Goal: Information Seeking & Learning: Learn about a topic

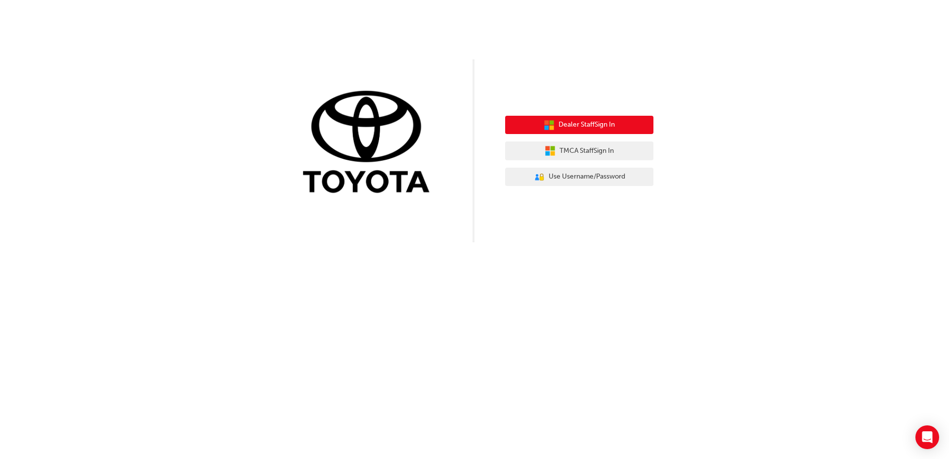
click at [617, 125] on button "Dealer Staff Sign In" at bounding box center [579, 125] width 148 height 19
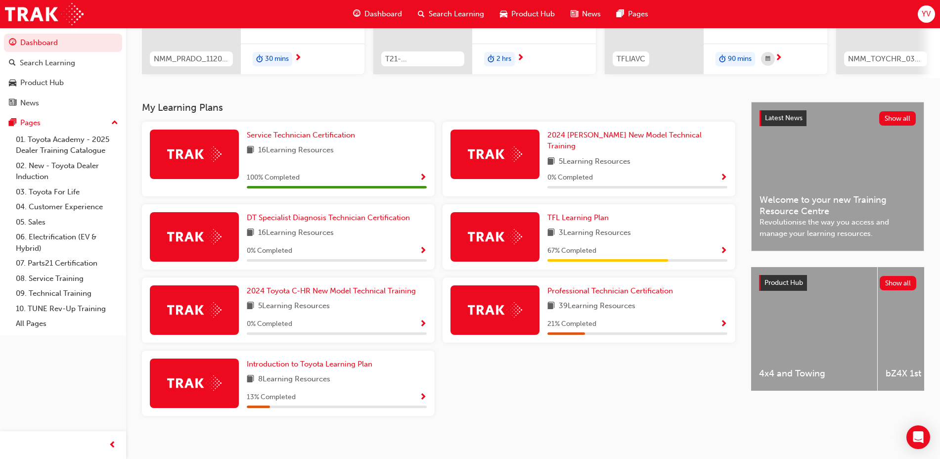
scroll to position [149, 0]
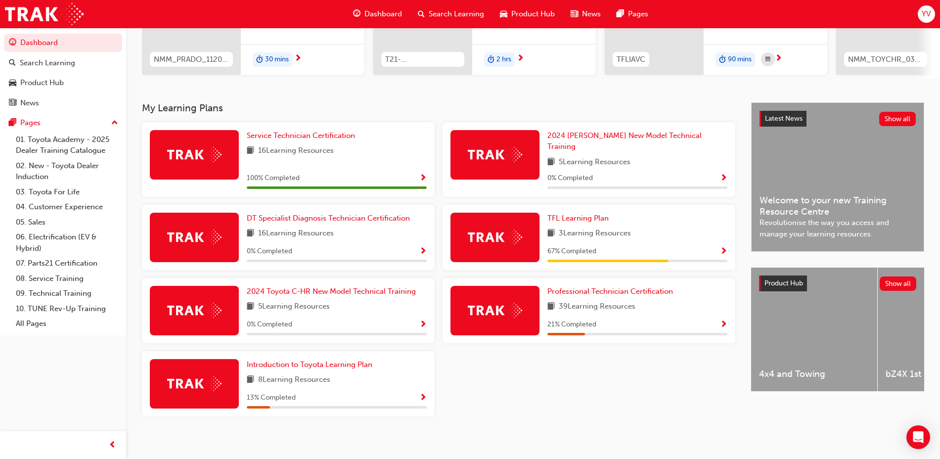
click at [566, 246] on span "67 % Completed" at bounding box center [571, 251] width 49 height 11
click at [513, 229] on img at bounding box center [495, 236] width 54 height 15
click at [639, 287] on span "Professional Technician Certification" at bounding box center [610, 291] width 126 height 9
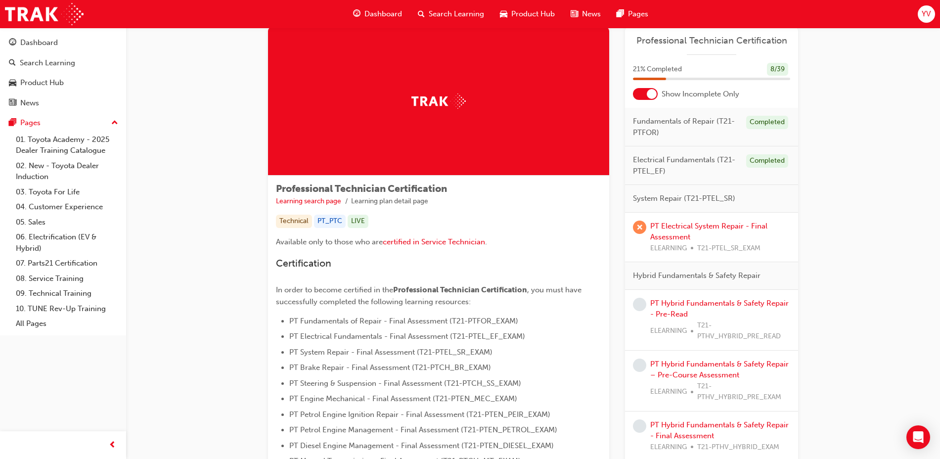
scroll to position [24, 0]
click at [649, 93] on div at bounding box center [652, 95] width 10 height 10
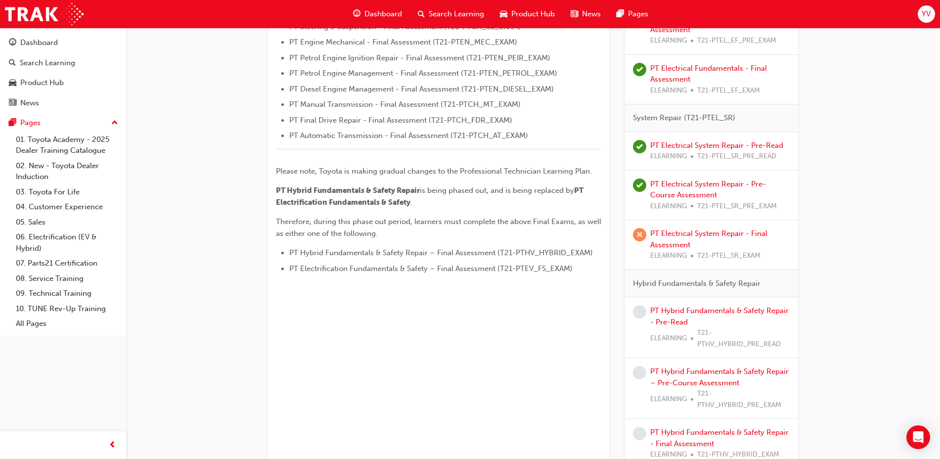
scroll to position [391, 0]
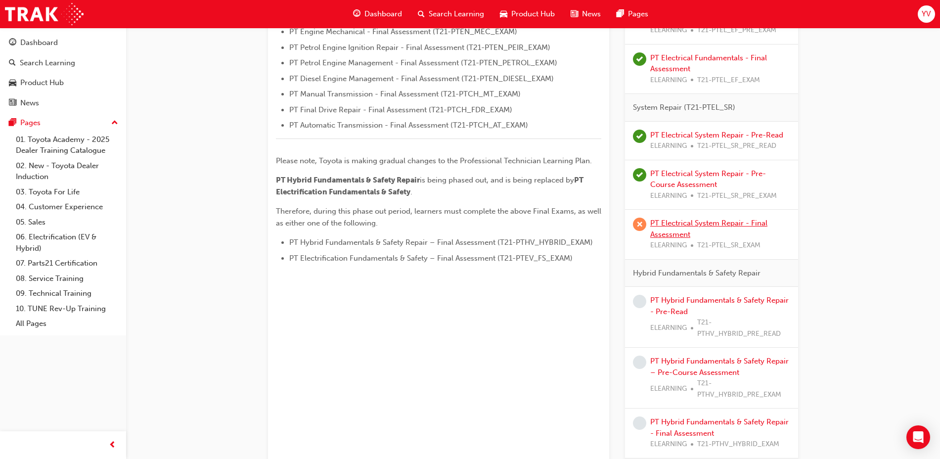
click at [686, 226] on link "PT Electrical System Repair - Final Assessment" at bounding box center [708, 229] width 117 height 20
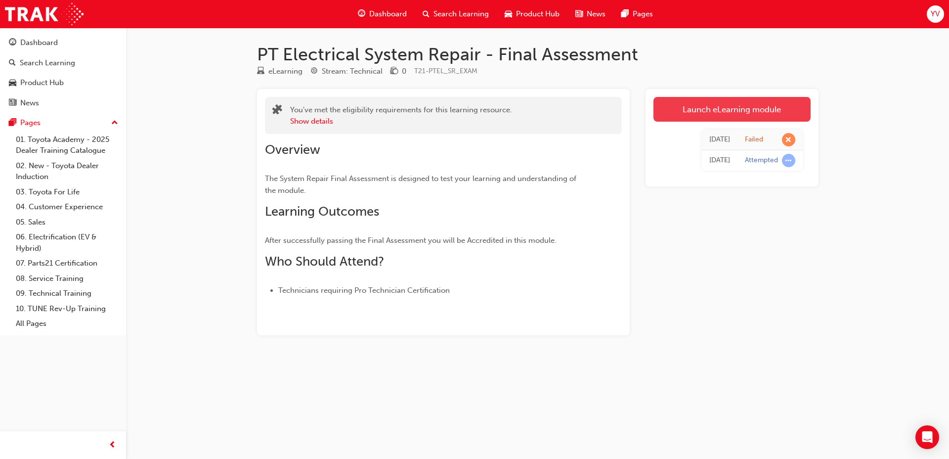
click at [682, 109] on link "Launch eLearning module" at bounding box center [732, 109] width 157 height 25
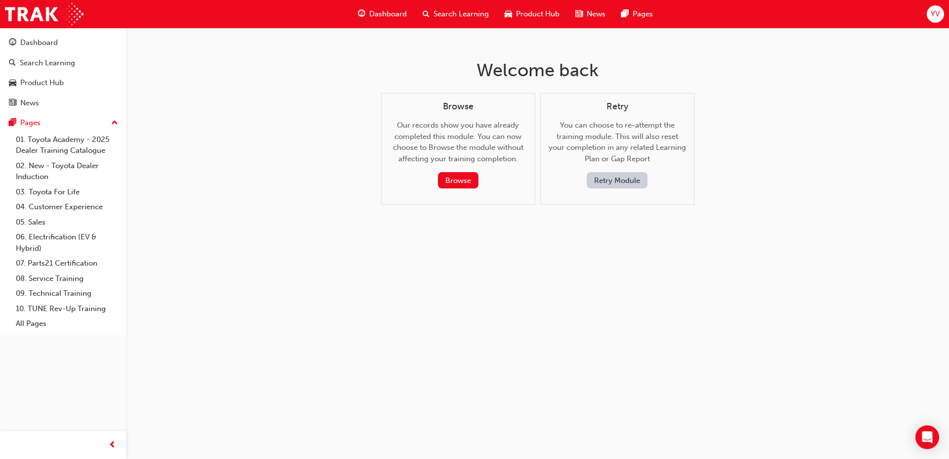
click at [593, 180] on button "Retry Module" at bounding box center [617, 180] width 61 height 16
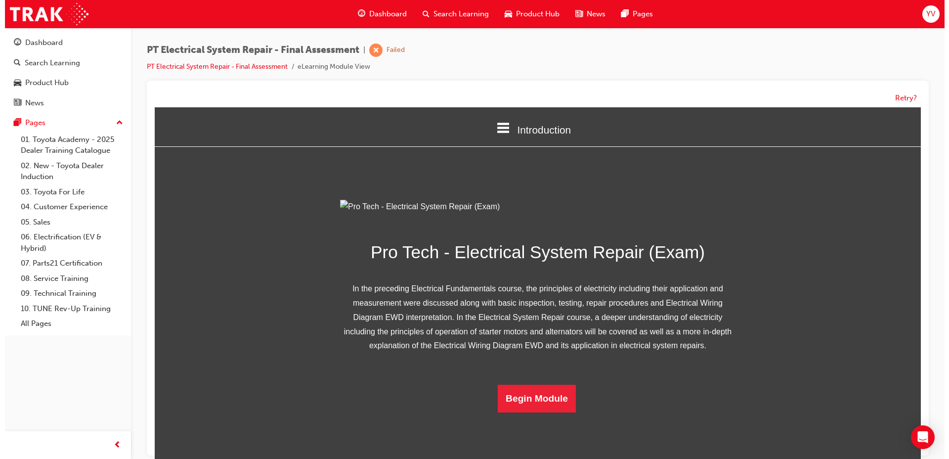
scroll to position [55, 0]
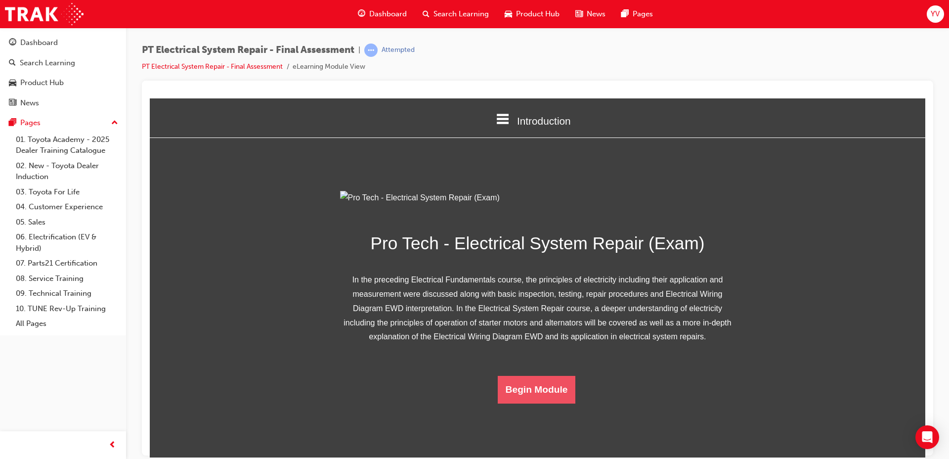
click at [539, 403] on button "Begin Module" at bounding box center [537, 389] width 78 height 28
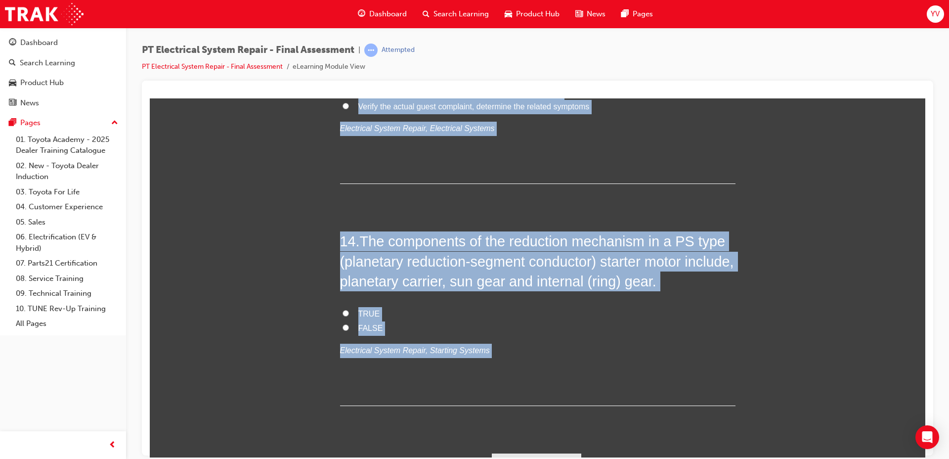
scroll to position [2977, 0]
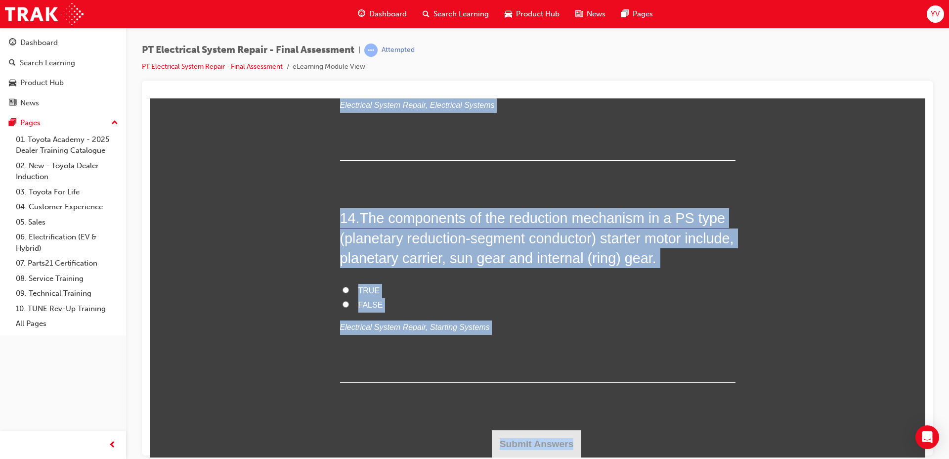
drag, startPoint x: 310, startPoint y: 191, endPoint x: 828, endPoint y: 458, distance: 583.4
copy div "1 . What are the 3 main inspection points within the engine bay for the startin…"
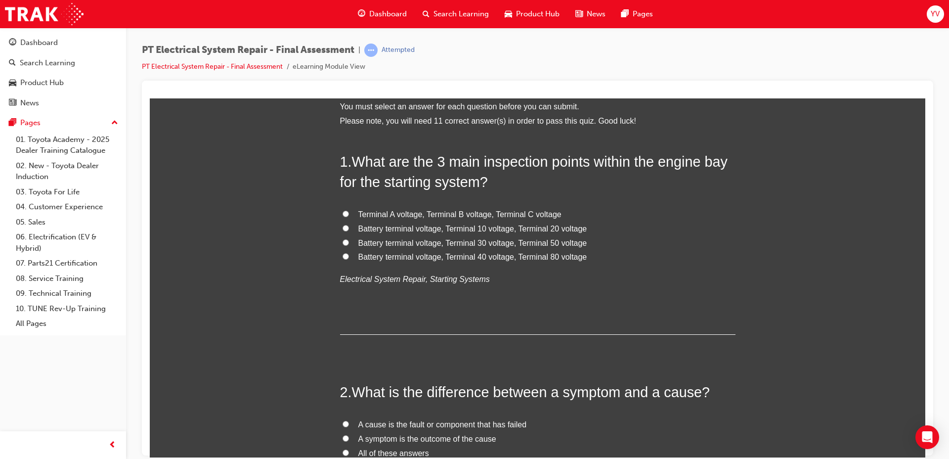
scroll to position [0, 0]
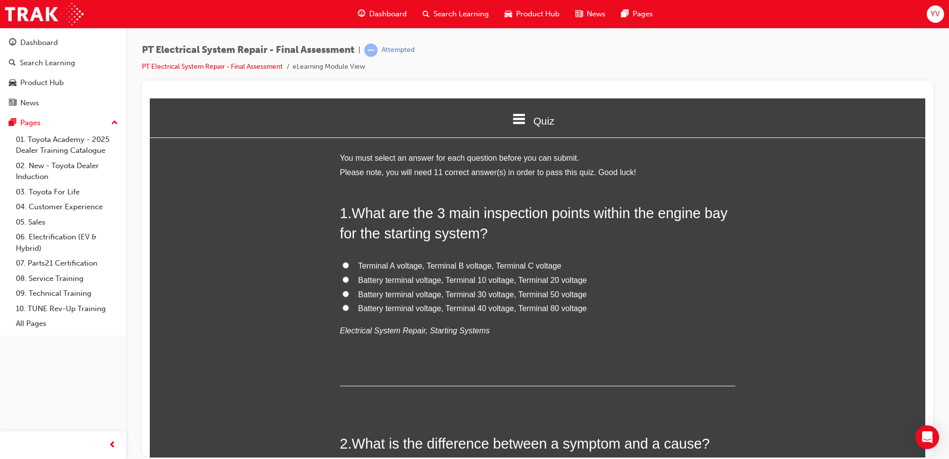
click at [411, 296] on span "Battery terminal voltage, Terminal 30 voltage, Terminal 50 voltage" at bounding box center [473, 294] width 229 height 8
click at [349, 296] on input "Battery terminal voltage, Terminal 30 voltage, Terminal 50 voltage" at bounding box center [346, 293] width 6 height 6
radio input "true"
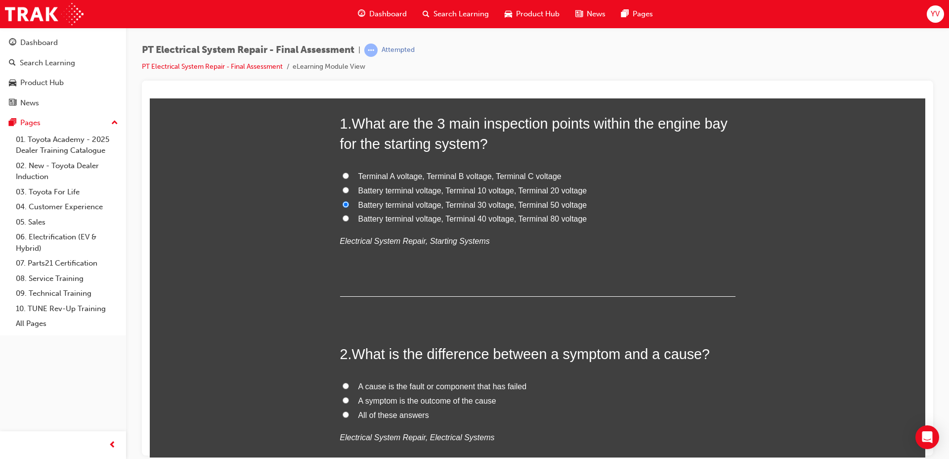
scroll to position [178, 0]
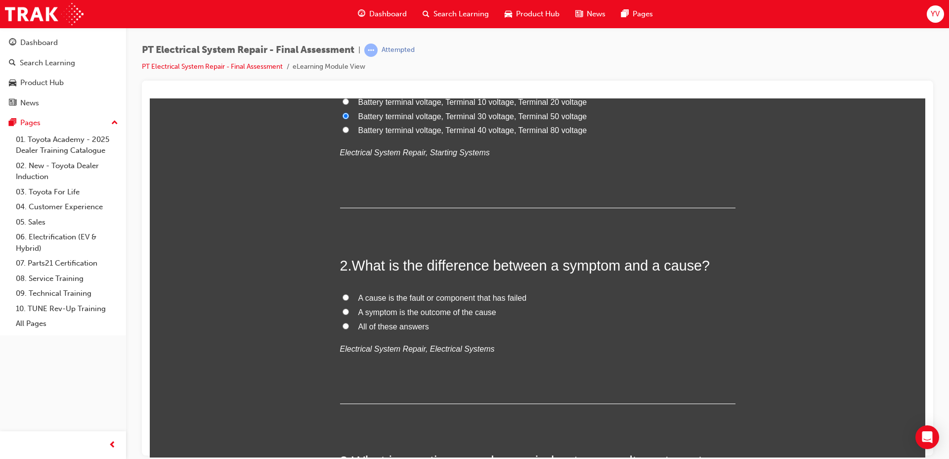
click at [366, 325] on span "All of these answers" at bounding box center [394, 326] width 71 height 8
click at [349, 325] on input "All of these answers" at bounding box center [346, 325] width 6 height 6
radio input "true"
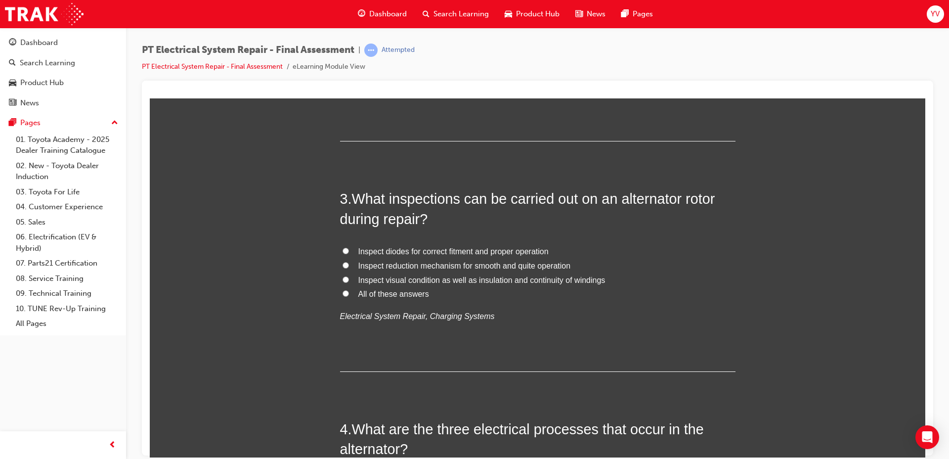
scroll to position [442, 0]
click at [363, 281] on span "Inspect visual condition as well as insulation and continuity of windings" at bounding box center [482, 278] width 247 height 8
click at [349, 281] on input "Inspect visual condition as well as insulation and continuity of windings" at bounding box center [346, 278] width 6 height 6
radio input "true"
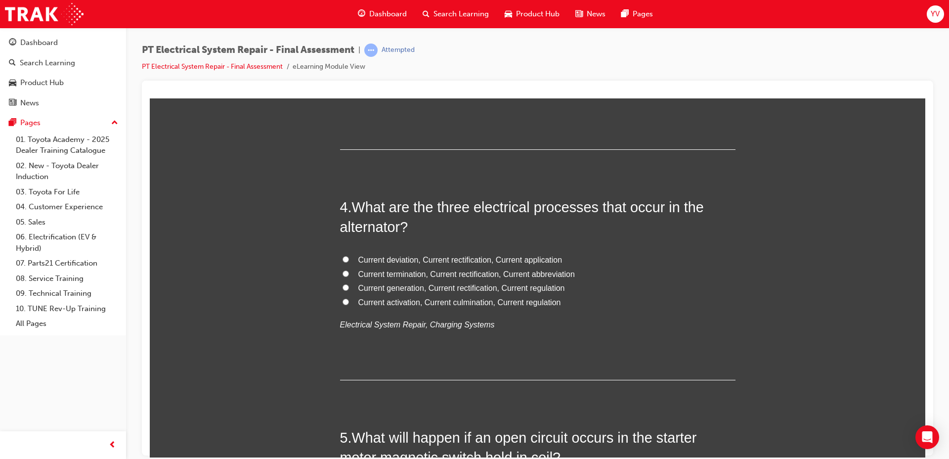
scroll to position [664, 0]
click at [384, 287] on span "Current generation, Current rectification, Current regulation" at bounding box center [462, 286] width 207 height 8
click at [349, 287] on input "Current generation, Current rectification, Current regulation" at bounding box center [346, 285] width 6 height 6
radio input "true"
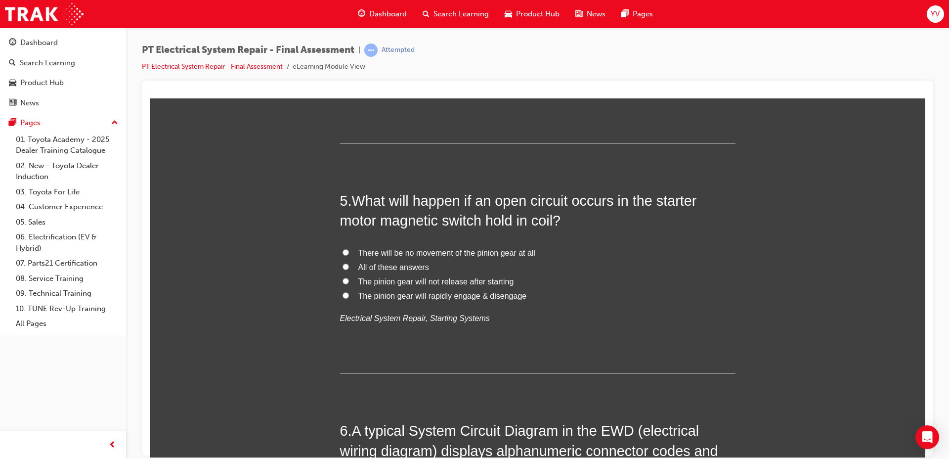
scroll to position [900, 0]
click at [359, 249] on span "There will be no movement of the pinion gear at all" at bounding box center [447, 252] width 177 height 8
click at [349, 249] on input "There will be no movement of the pinion gear at all" at bounding box center [346, 251] width 6 height 6
radio input "true"
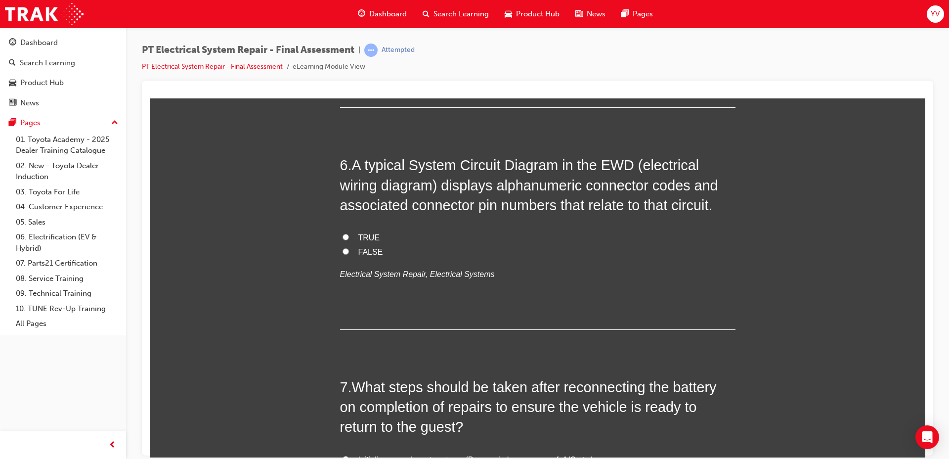
scroll to position [1167, 0]
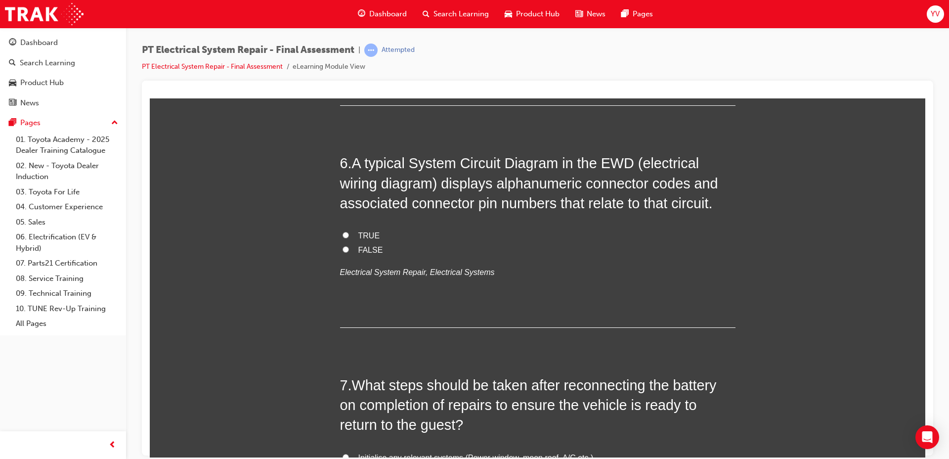
click at [525, 260] on div "TRUE FALSE Electrical System Repair, Electrical Systems" at bounding box center [538, 253] width 396 height 50
click at [362, 232] on span "TRUE" at bounding box center [370, 235] width 22 height 8
click at [349, 232] on input "TRUE" at bounding box center [346, 234] width 6 height 6
radio input "true"
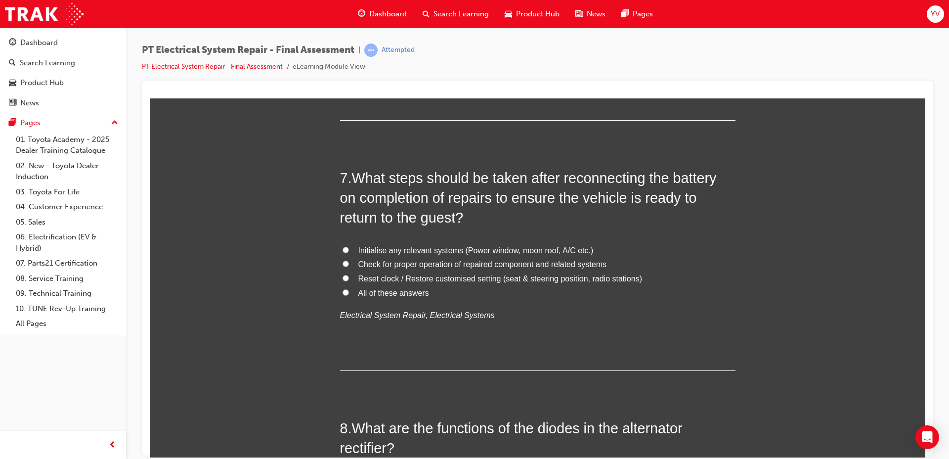
scroll to position [1376, 0]
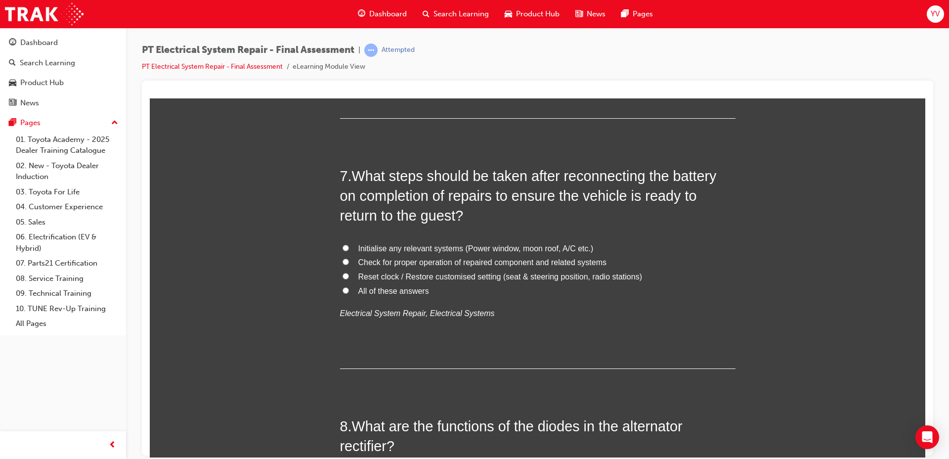
click at [364, 291] on span "All of these answers" at bounding box center [394, 290] width 71 height 8
click at [349, 291] on input "All of these answers" at bounding box center [346, 290] width 6 height 6
radio input "true"
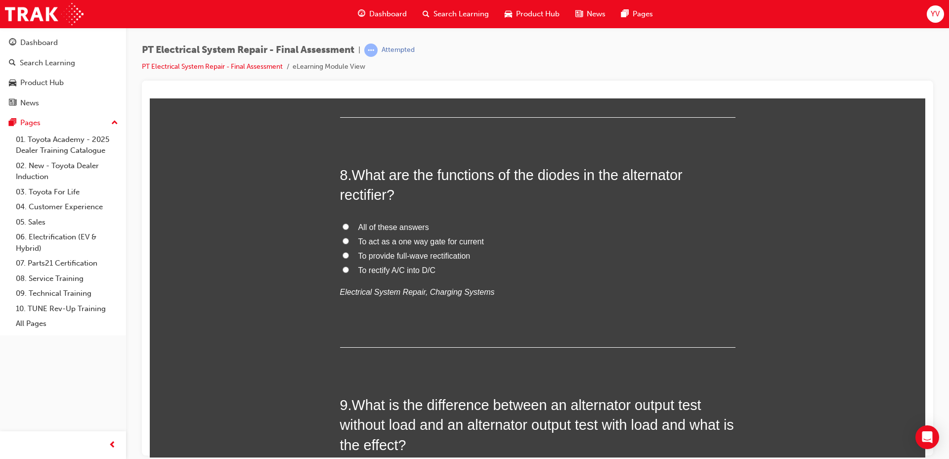
scroll to position [1629, 0]
click at [367, 224] on span "All of these answers" at bounding box center [394, 225] width 71 height 8
click at [349, 224] on input "All of these answers" at bounding box center [346, 225] width 6 height 6
radio input "true"
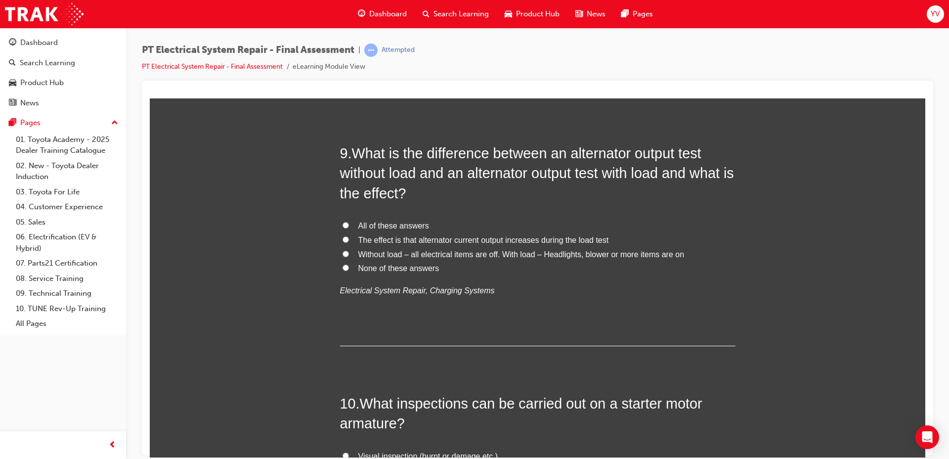
scroll to position [1881, 0]
click at [367, 222] on span "All of these answers" at bounding box center [394, 224] width 71 height 8
click at [349, 222] on input "All of these answers" at bounding box center [346, 223] width 6 height 6
radio input "true"
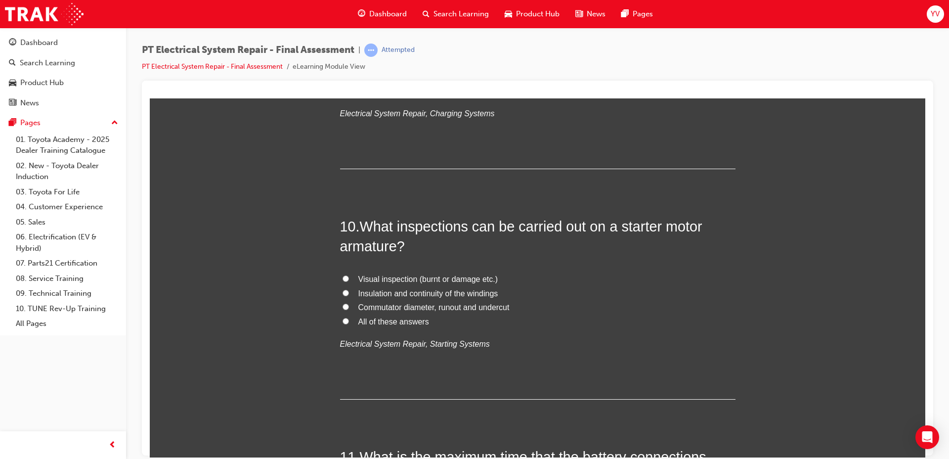
scroll to position [2059, 0]
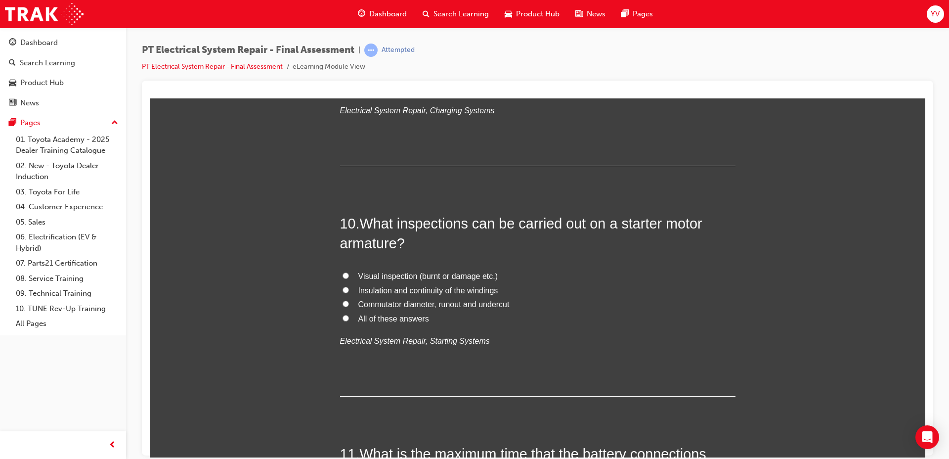
click at [343, 320] on input "All of these answers" at bounding box center [346, 318] width 6 height 6
radio input "true"
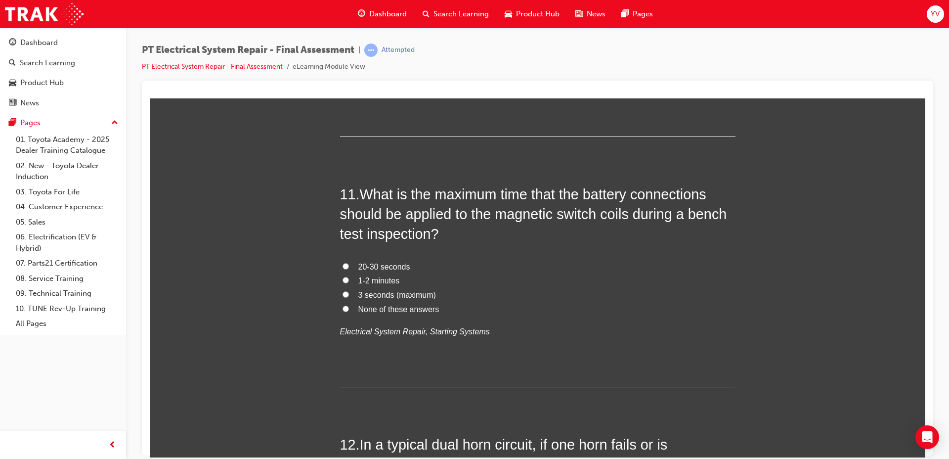
scroll to position [2321, 0]
click at [368, 295] on span "3 seconds (maximum)" at bounding box center [398, 292] width 78 height 8
click at [349, 295] on input "3 seconds (maximum)" at bounding box center [346, 292] width 6 height 6
radio input "true"
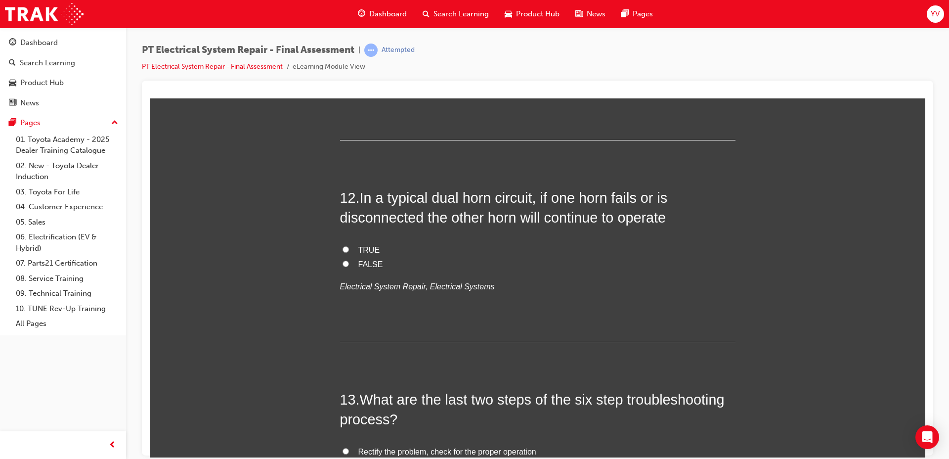
scroll to position [2568, 0]
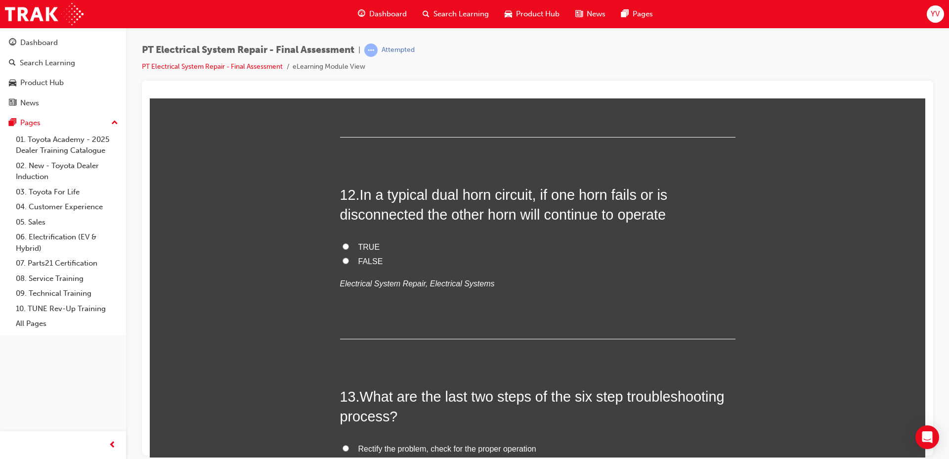
click at [359, 251] on span "TRUE" at bounding box center [370, 246] width 22 height 8
click at [349, 249] on input "TRUE" at bounding box center [346, 246] width 6 height 6
radio input "true"
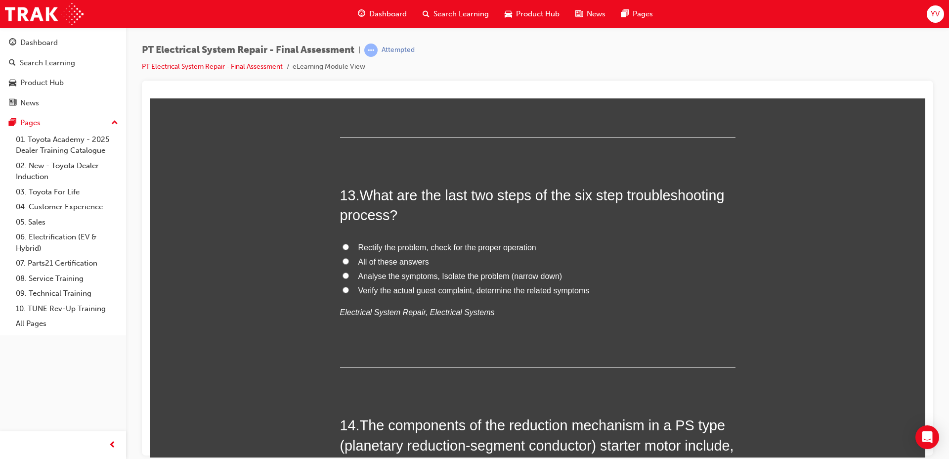
scroll to position [2771, 0]
click at [371, 279] on label "Analyse the symptoms, Isolate the problem (narrow down)" at bounding box center [538, 275] width 396 height 14
click at [349, 277] on input "Analyse the symptoms, Isolate the problem (narrow down)" at bounding box center [346, 273] width 6 height 6
radio input "true"
click at [372, 246] on span "Rectify the problem, check for the proper operation" at bounding box center [448, 245] width 178 height 8
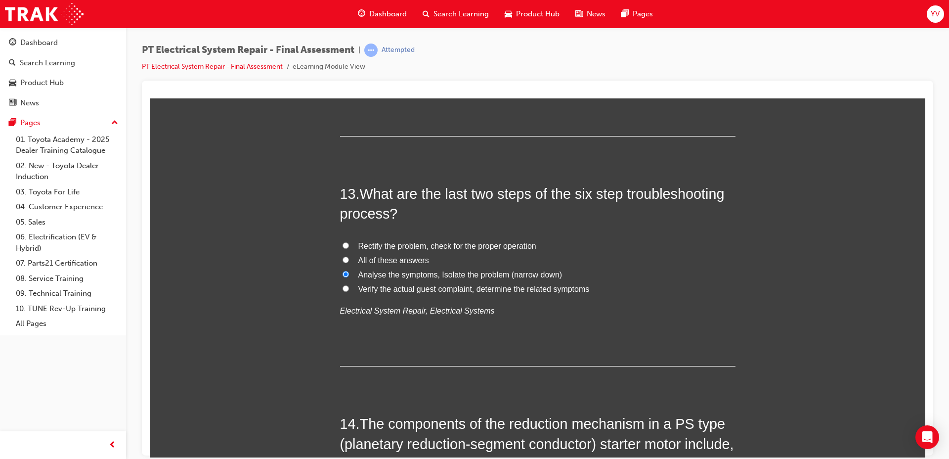
click at [349, 246] on input "Rectify the problem, check for the proper operation" at bounding box center [346, 245] width 6 height 6
radio input "true"
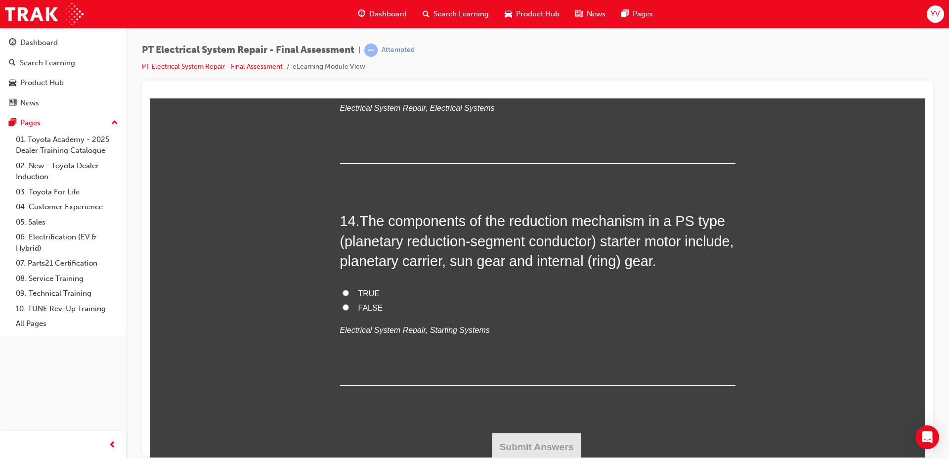
scroll to position [2977, 0]
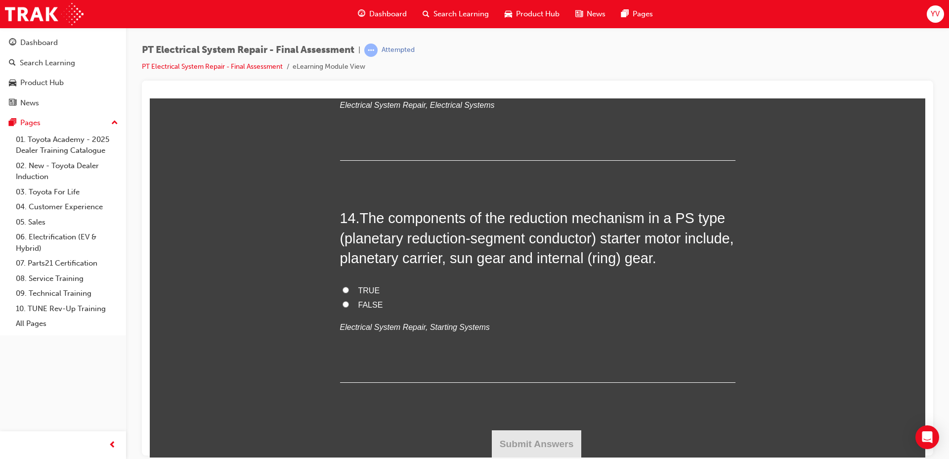
click at [349, 289] on label "TRUE" at bounding box center [538, 290] width 396 height 14
click at [349, 289] on input "TRUE" at bounding box center [346, 289] width 6 height 6
radio input "true"
click at [496, 433] on button "Submit Answers" at bounding box center [537, 444] width 90 height 28
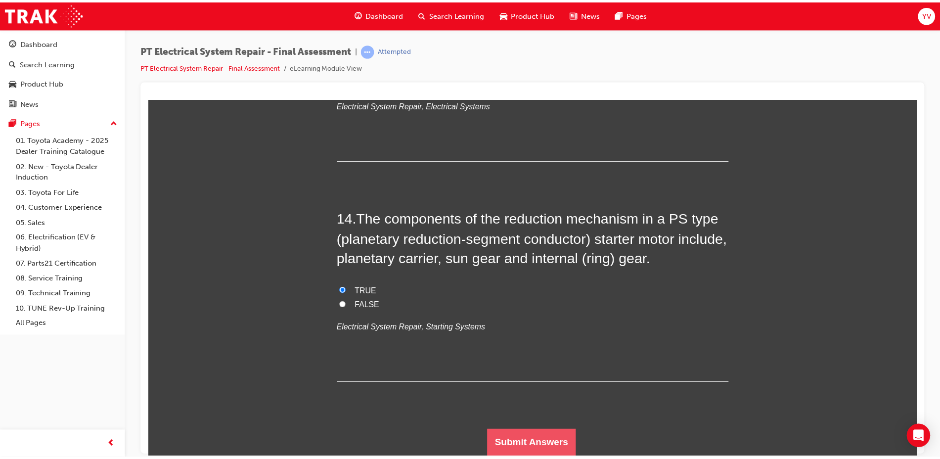
scroll to position [0, 0]
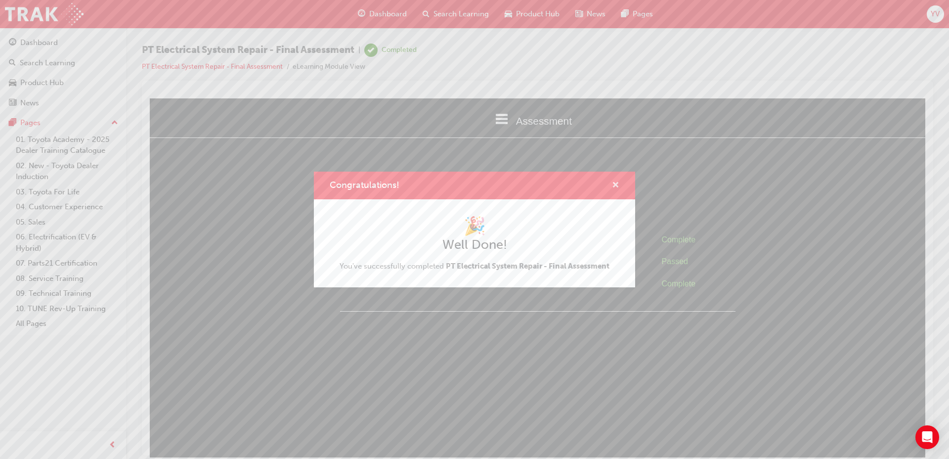
click at [616, 183] on span "cross-icon" at bounding box center [615, 185] width 7 height 9
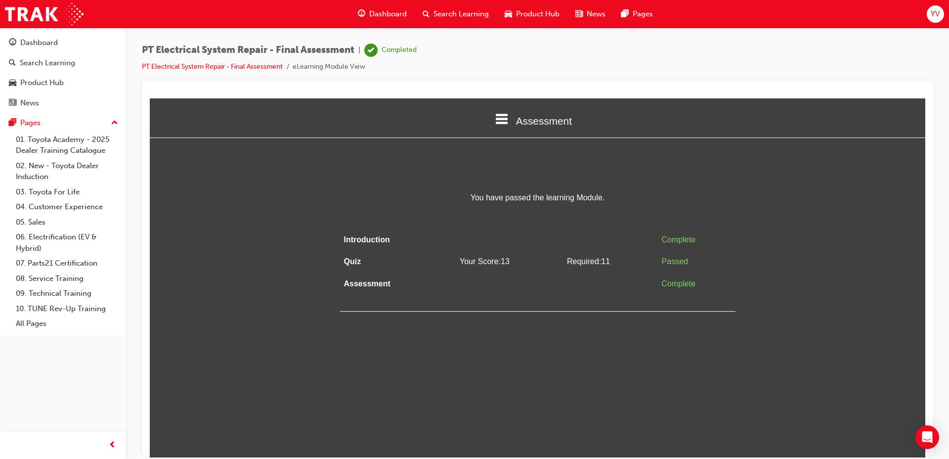
click at [394, 10] on span "Dashboard" at bounding box center [388, 13] width 38 height 11
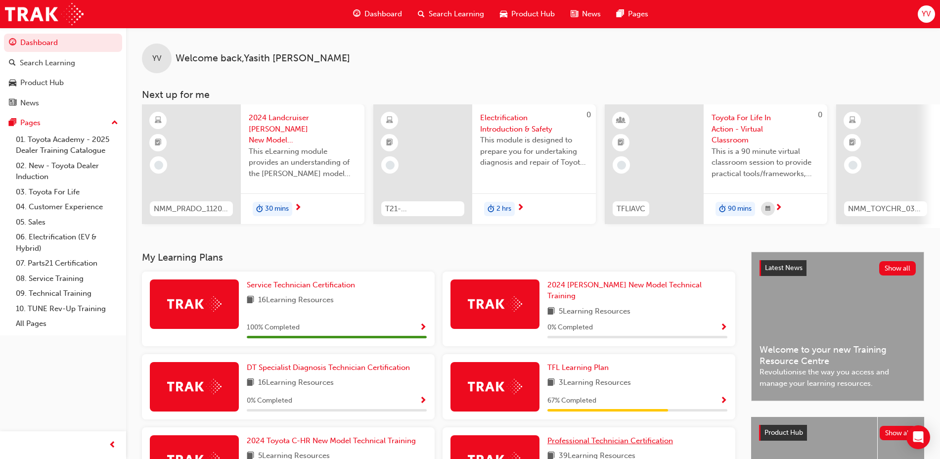
click at [608, 436] on span "Professional Technician Certification" at bounding box center [610, 440] width 126 height 9
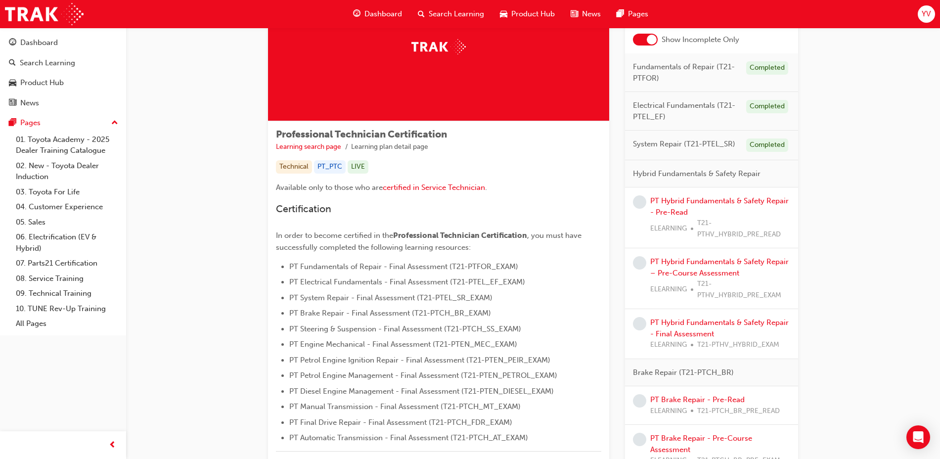
scroll to position [79, 0]
click at [651, 39] on div at bounding box center [652, 39] width 10 height 10
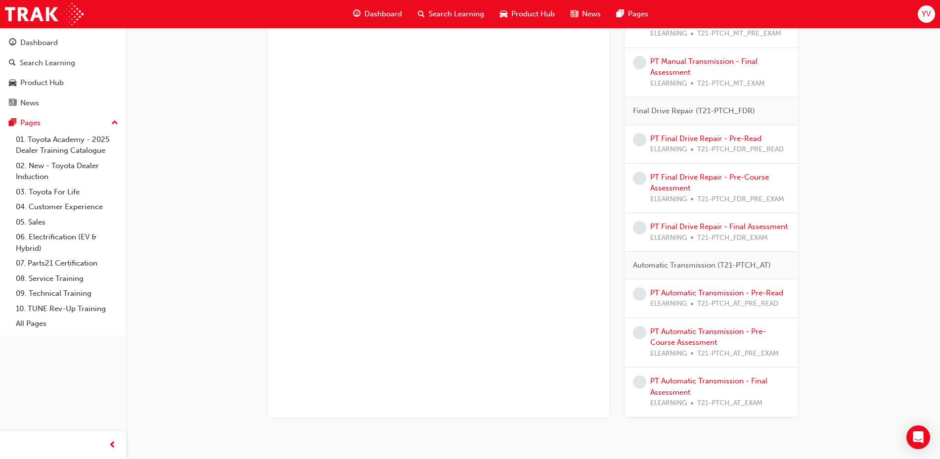
scroll to position [2031, 0]
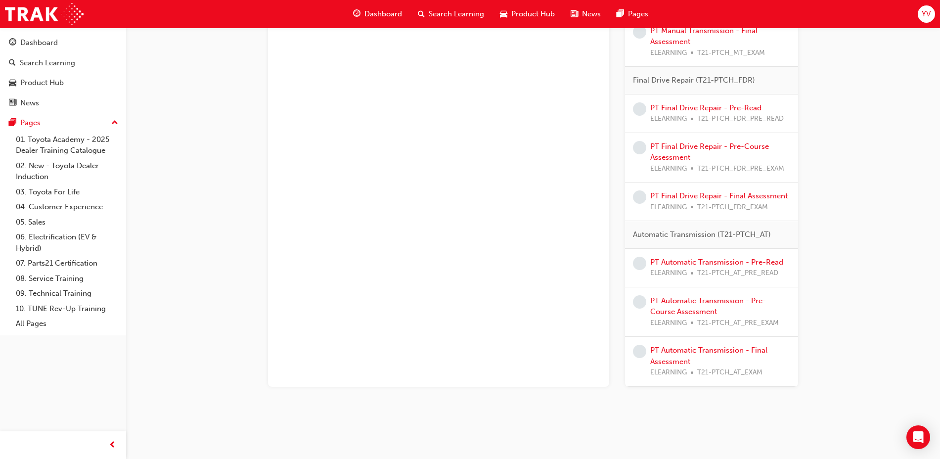
click at [399, 19] on div "Dashboard" at bounding box center [377, 14] width 65 height 20
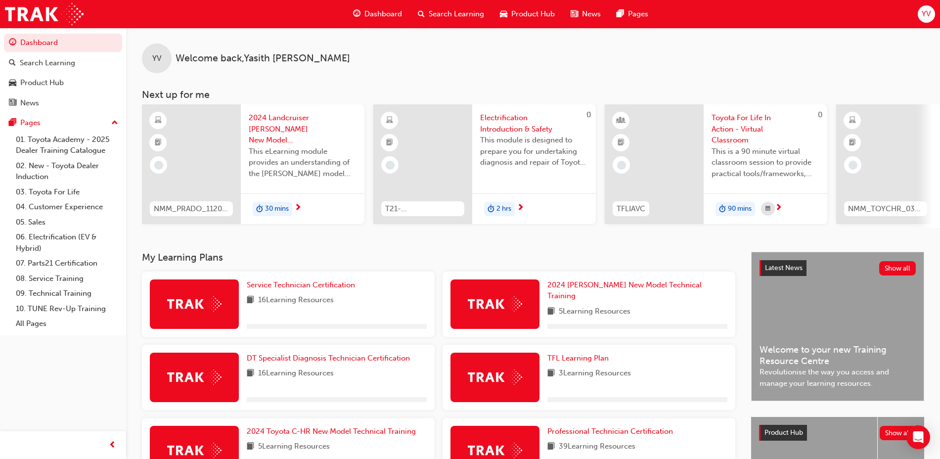
scroll to position [150, 0]
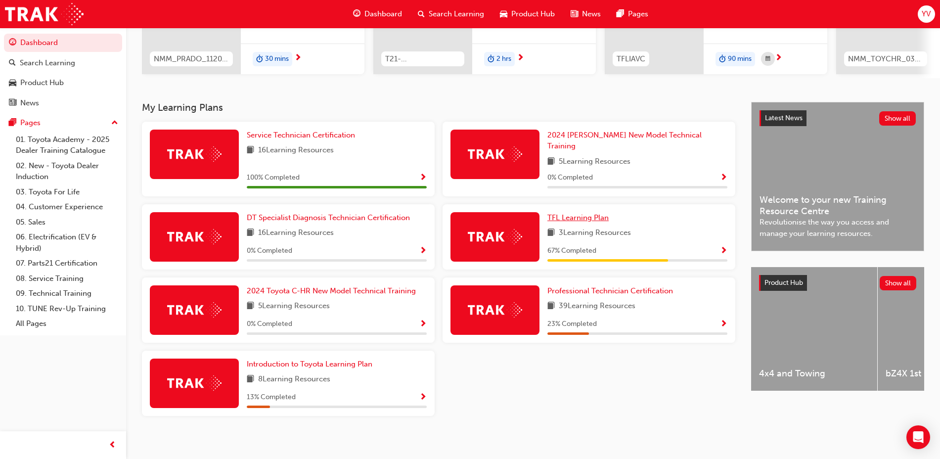
click at [567, 213] on span "TFL Learning Plan" at bounding box center [577, 217] width 61 height 9
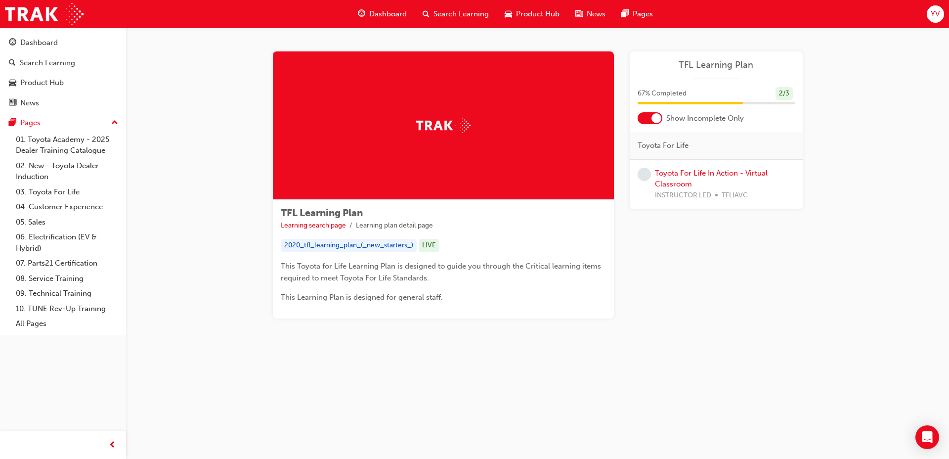
click at [653, 117] on div at bounding box center [657, 118] width 10 height 10
click at [679, 251] on link "Toyota For Life In Action - Virtual Classroom" at bounding box center [711, 256] width 113 height 20
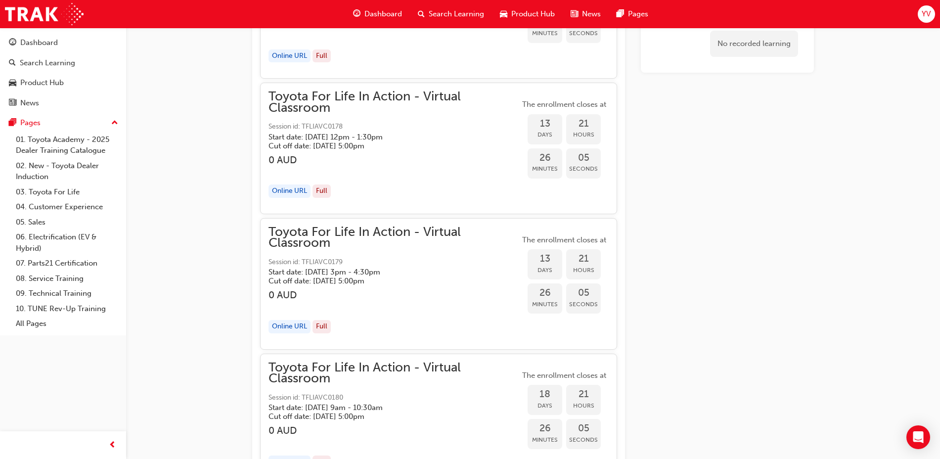
scroll to position [3735, 0]
